Goal: Find contact information: Find contact information

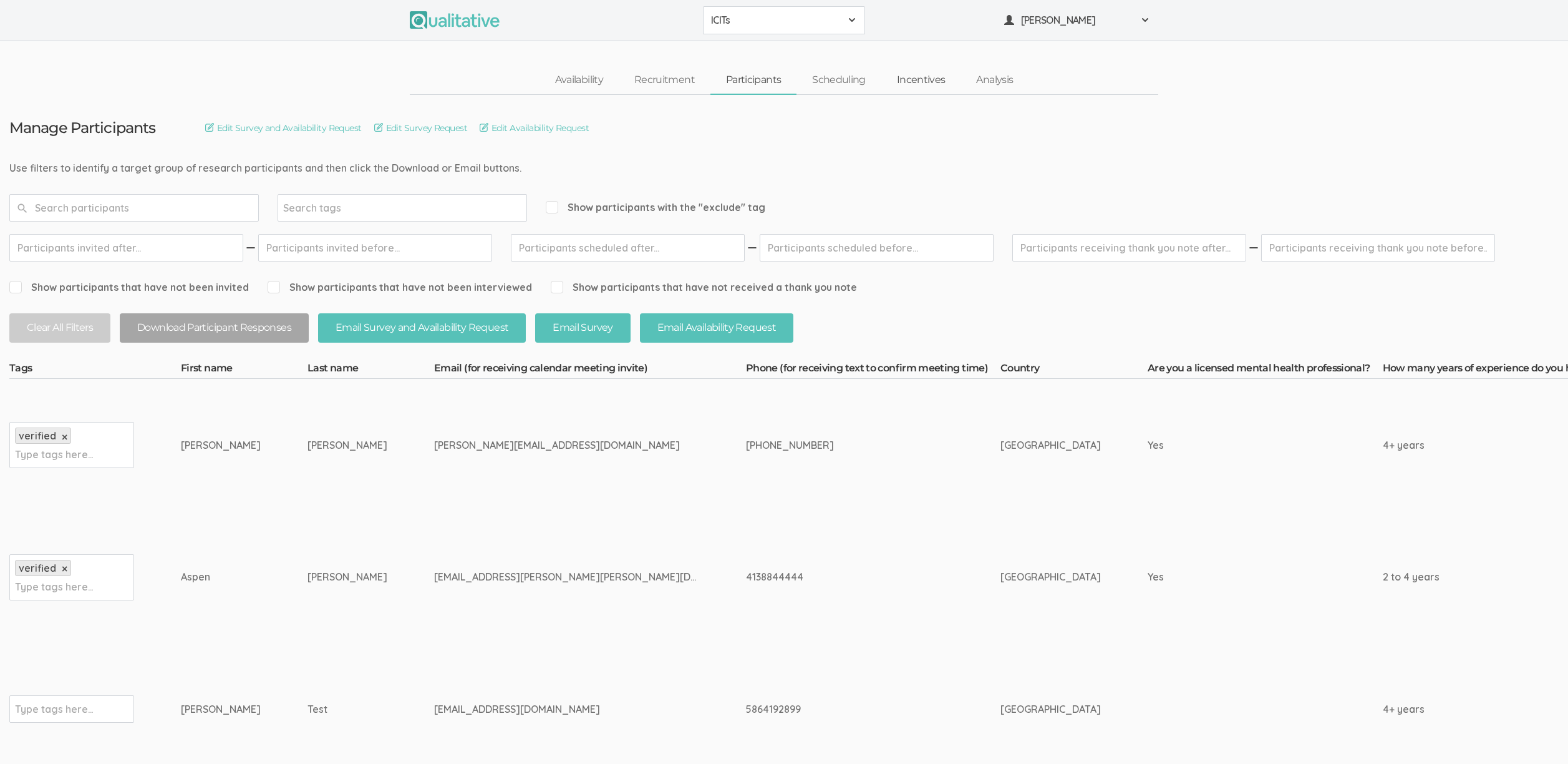
click at [927, 85] on link "Incentives" at bounding box center [921, 80] width 80 height 27
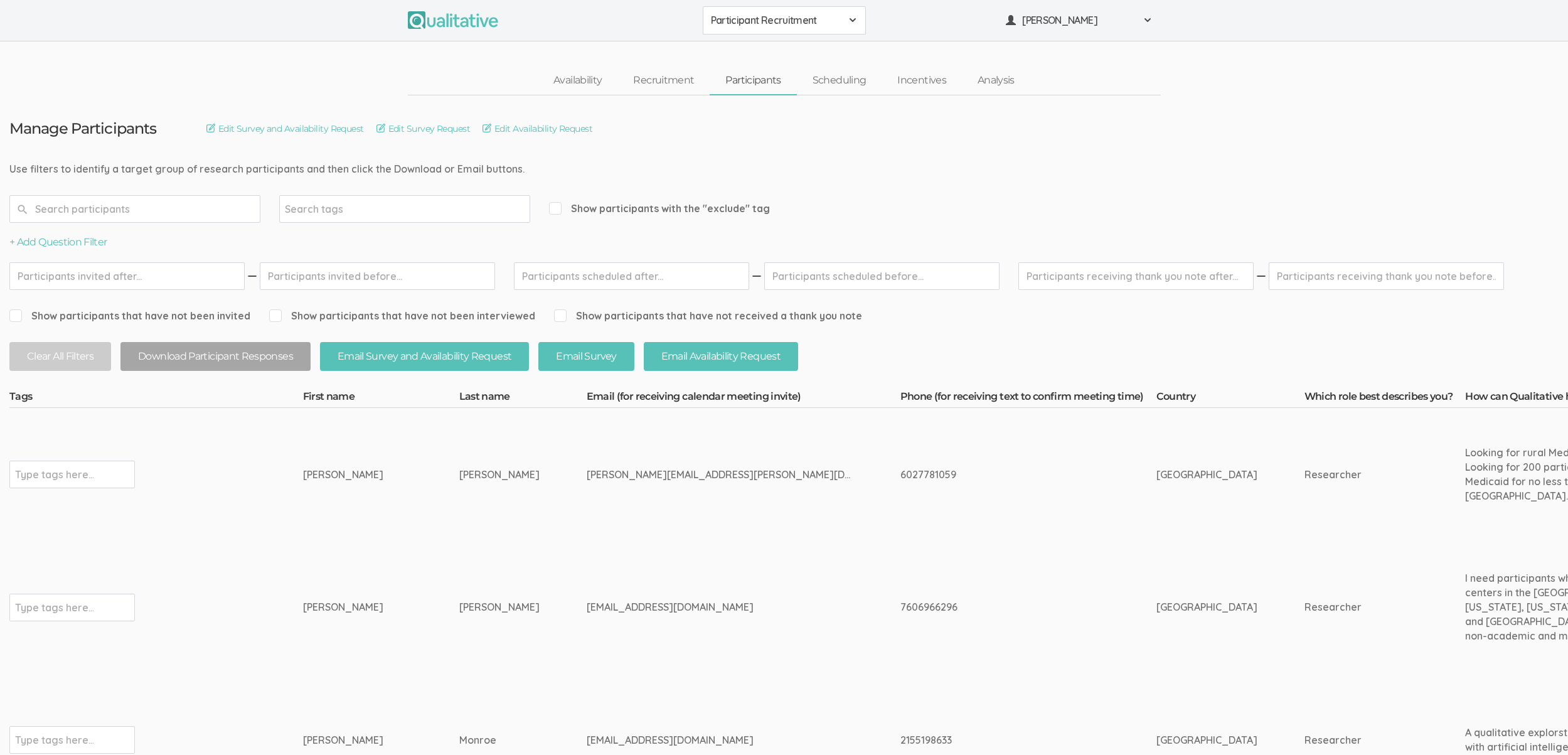
drag, startPoint x: 398, startPoint y: 658, endPoint x: 401, endPoint y: 643, distance: 15.3
click at [398, 658] on td "Jennifer" at bounding box center [382, 607] width 156 height 133
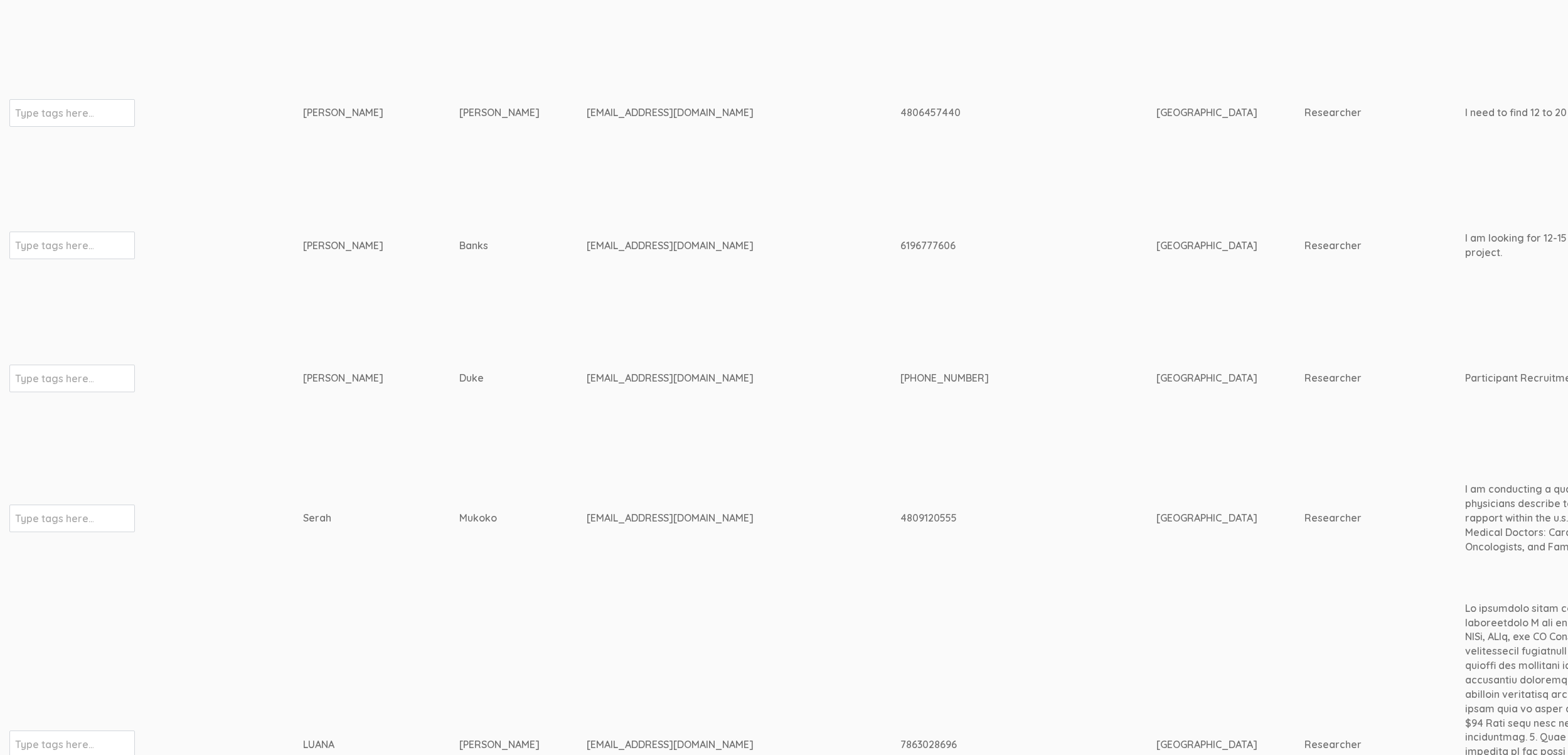
click at [587, 379] on div "cvduke01@indianatech.net" at bounding box center [720, 379] width 267 height 15
copy tr "cvduke01@indianatech.net"
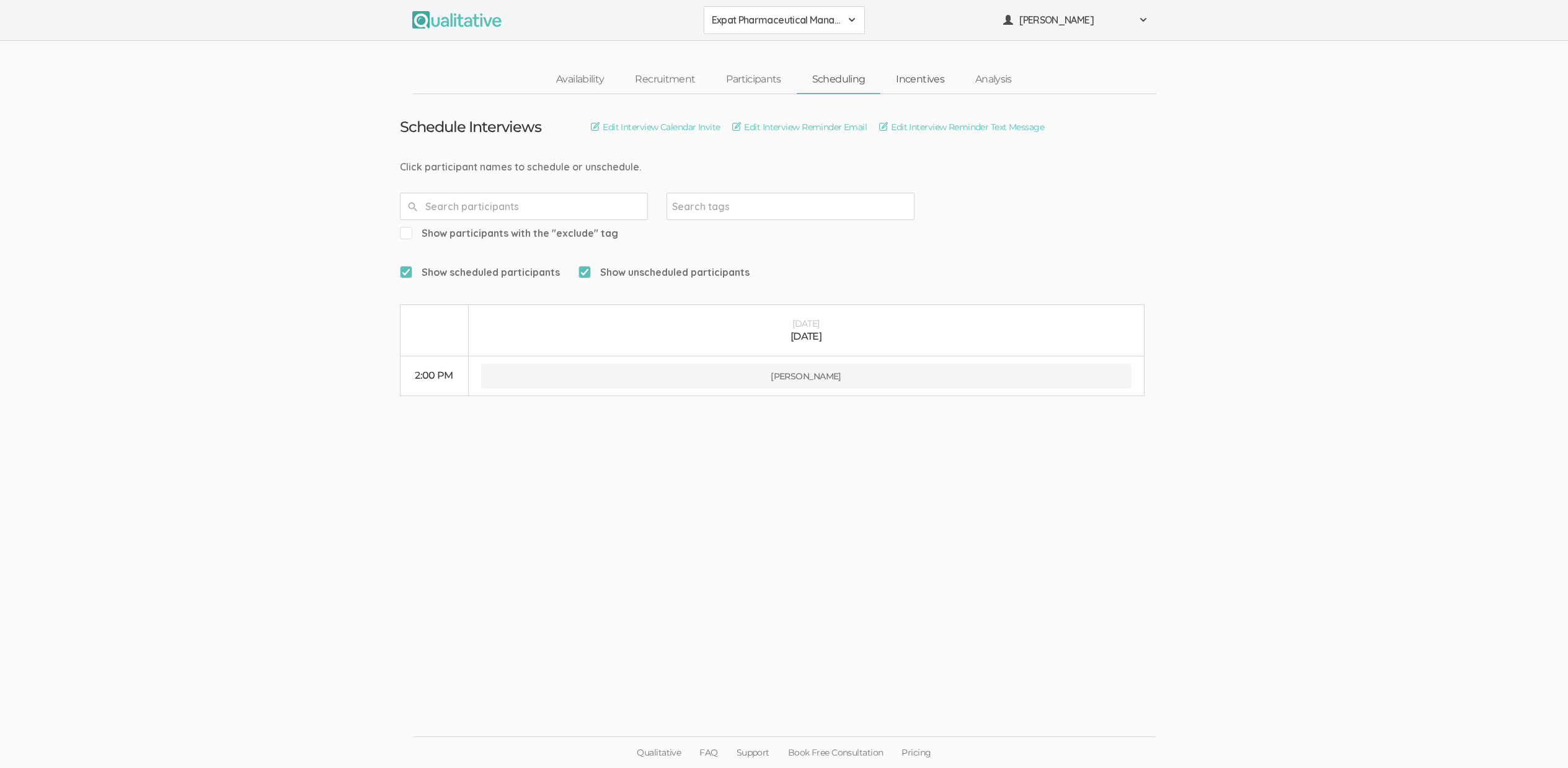
click at [908, 78] on link "Incentives" at bounding box center [920, 79] width 79 height 27
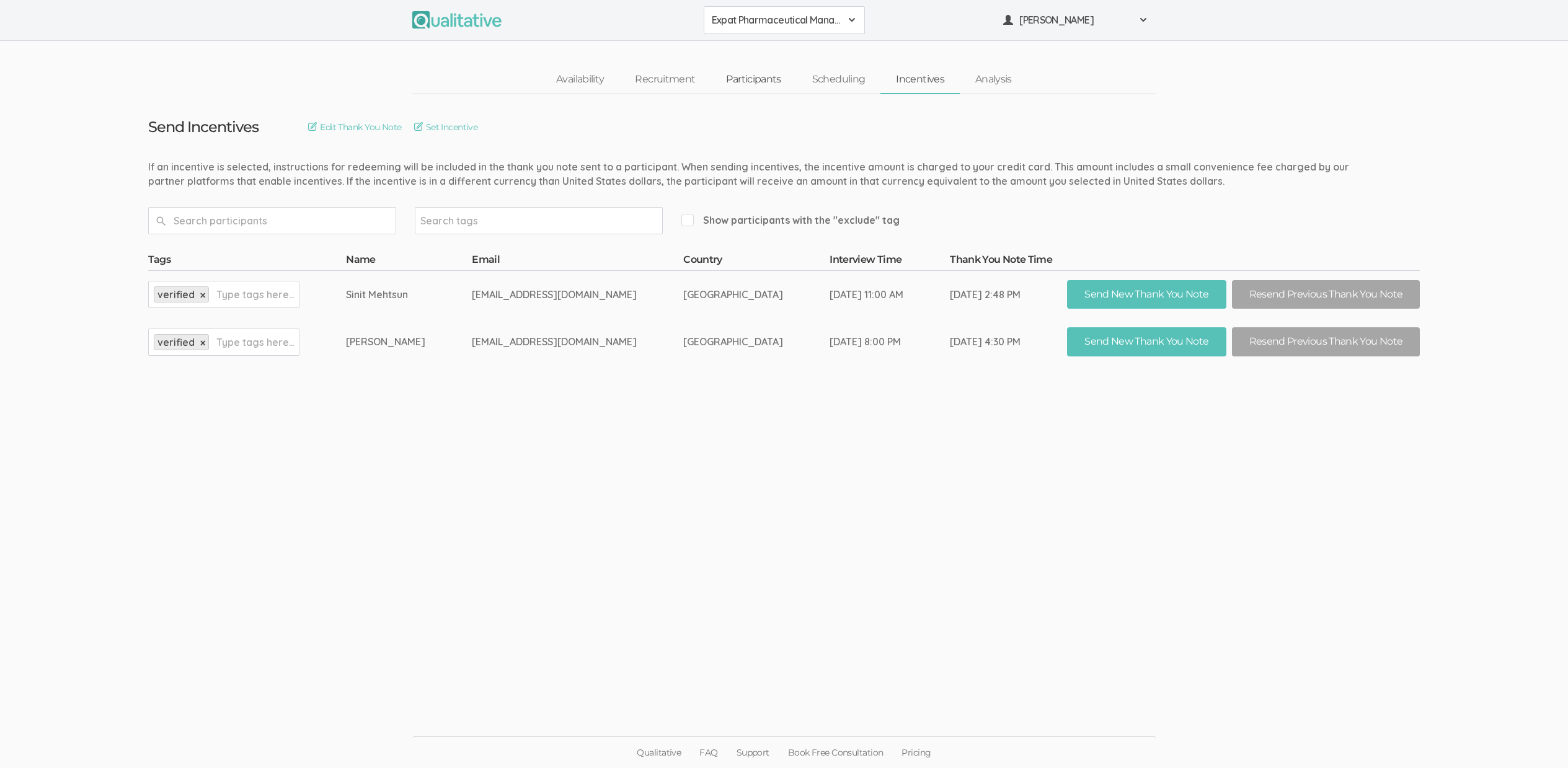
click at [773, 78] on link "Participants" at bounding box center [753, 79] width 86 height 27
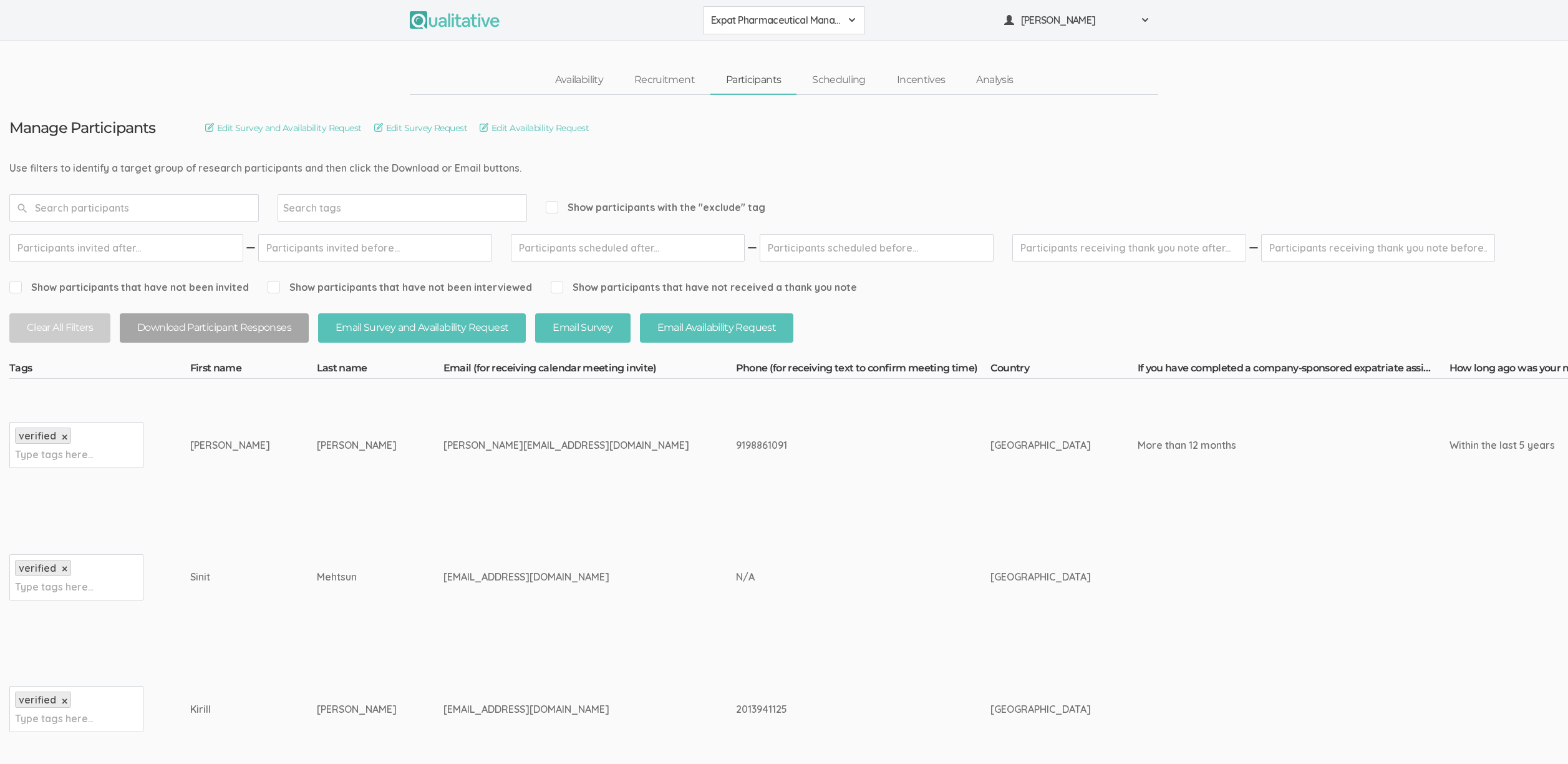
click at [685, 203] on span "Show participants with the "exclude" tag" at bounding box center [656, 208] width 220 height 15
click at [554, 203] on input "Show participants with the "exclude" tag" at bounding box center [550, 207] width 8 height 8
click at [681, 213] on span "Show participants with the "exclude" tag" at bounding box center [656, 208] width 220 height 15
click at [728, 205] on span "Show participants with the "exclude" tag" at bounding box center [656, 208] width 220 height 15
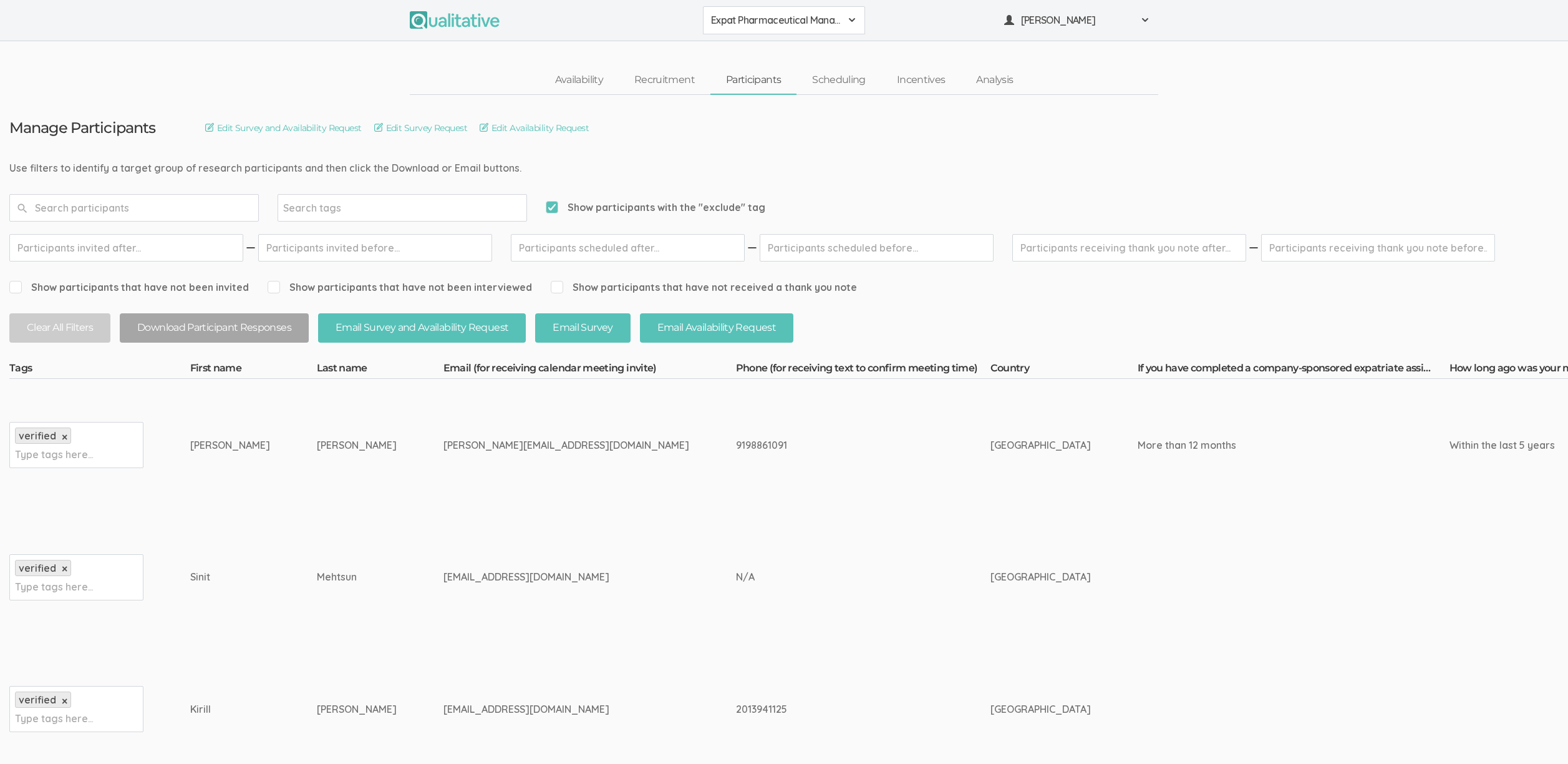
click at [654, 203] on span "Show participants with the "exclude" tag" at bounding box center [656, 208] width 220 height 15
click at [554, 203] on input "Show participants with the "exclude" tag" at bounding box center [550, 207] width 8 height 8
checkbox input "false"
